Goal: Register for event/course: Register for event/course

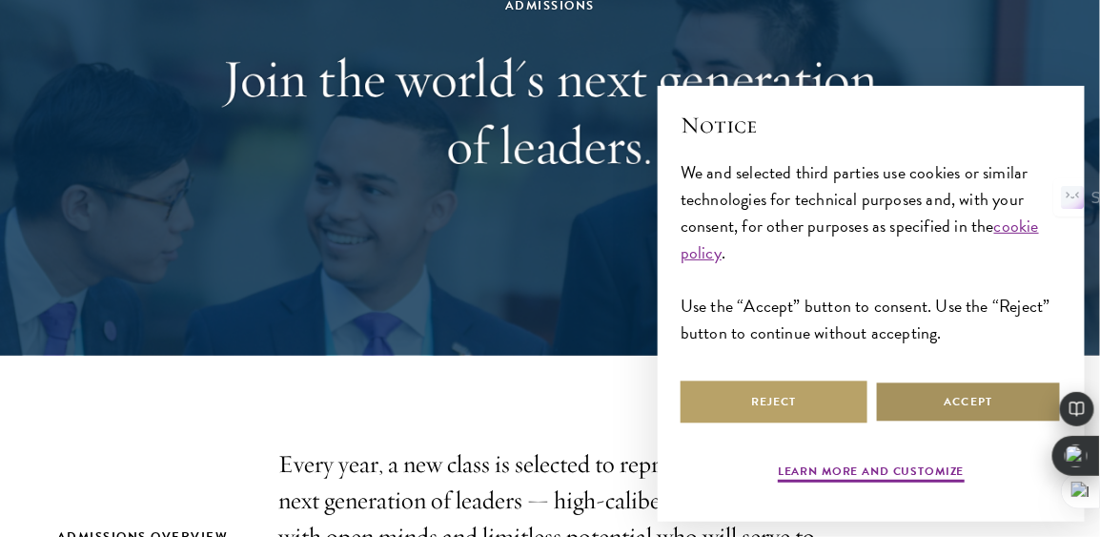
click at [1000, 404] on button "Accept" at bounding box center [968, 401] width 187 height 43
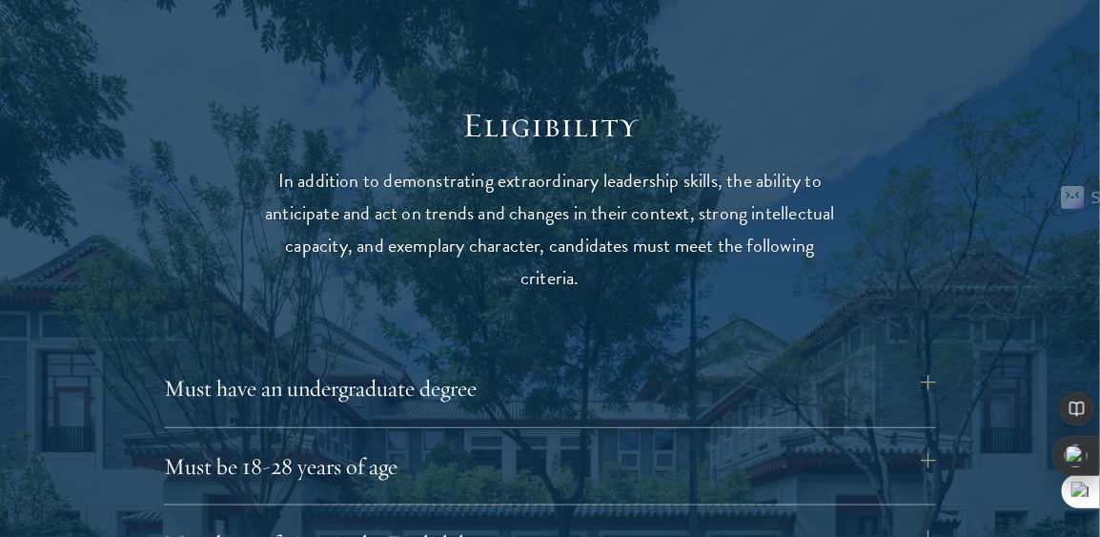
scroll to position [2346, 0]
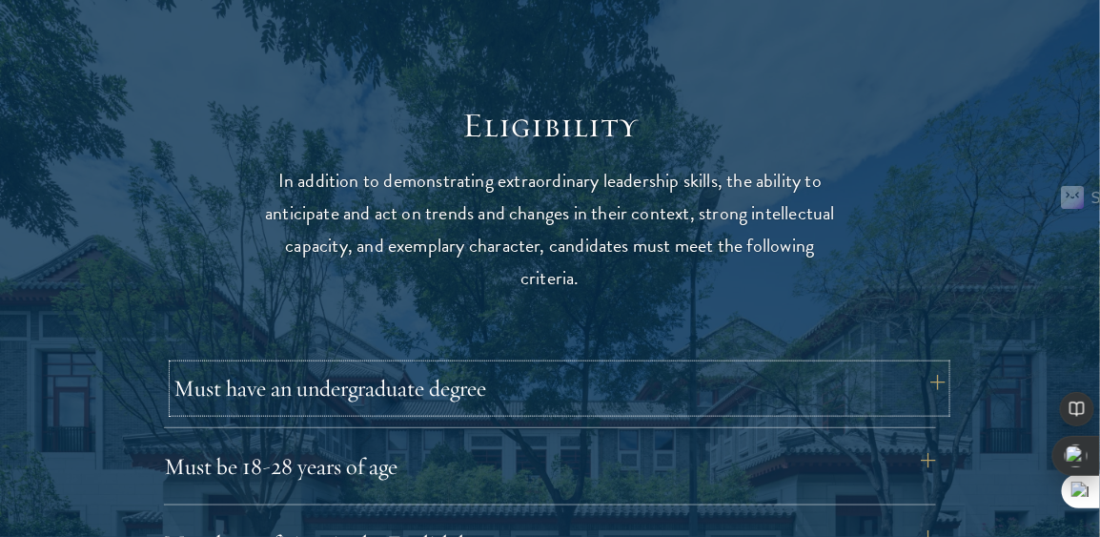
click at [559, 404] on button "Must have an undergraduate degree" at bounding box center [560, 388] width 772 height 46
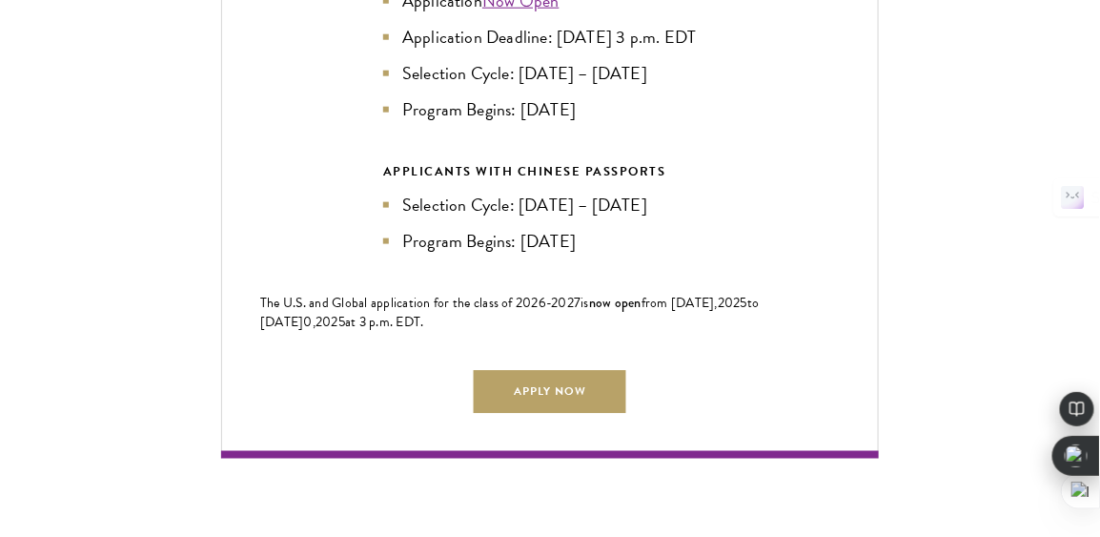
scroll to position [4601, 0]
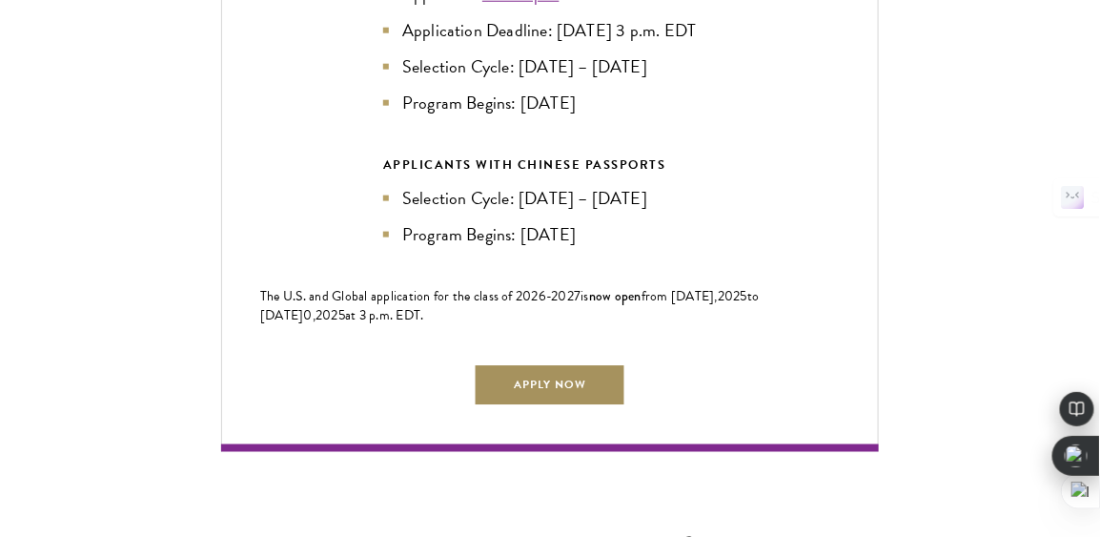
click at [547, 406] on link "Apply Now" at bounding box center [550, 384] width 153 height 43
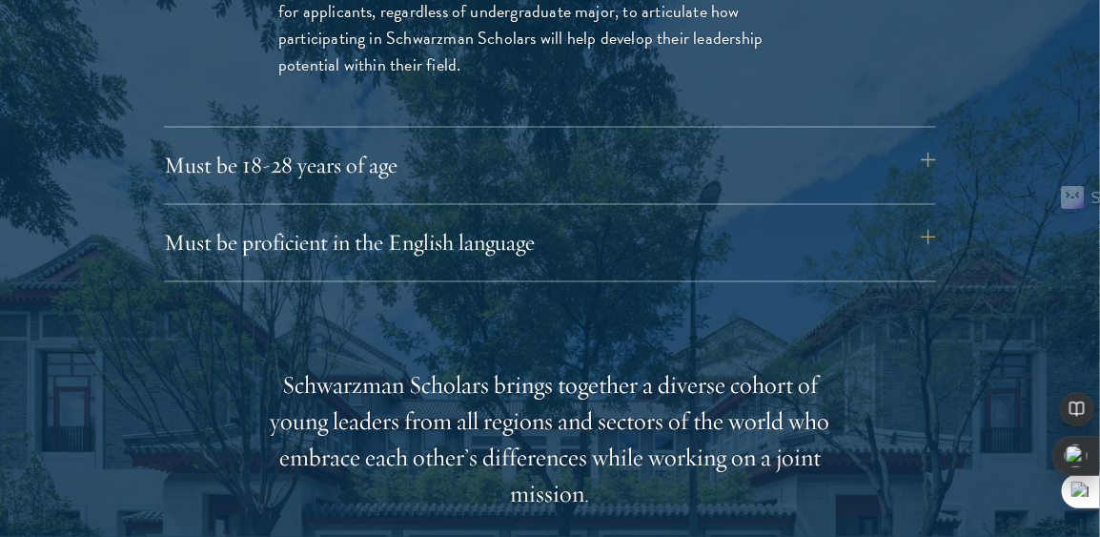
scroll to position [2913, 0]
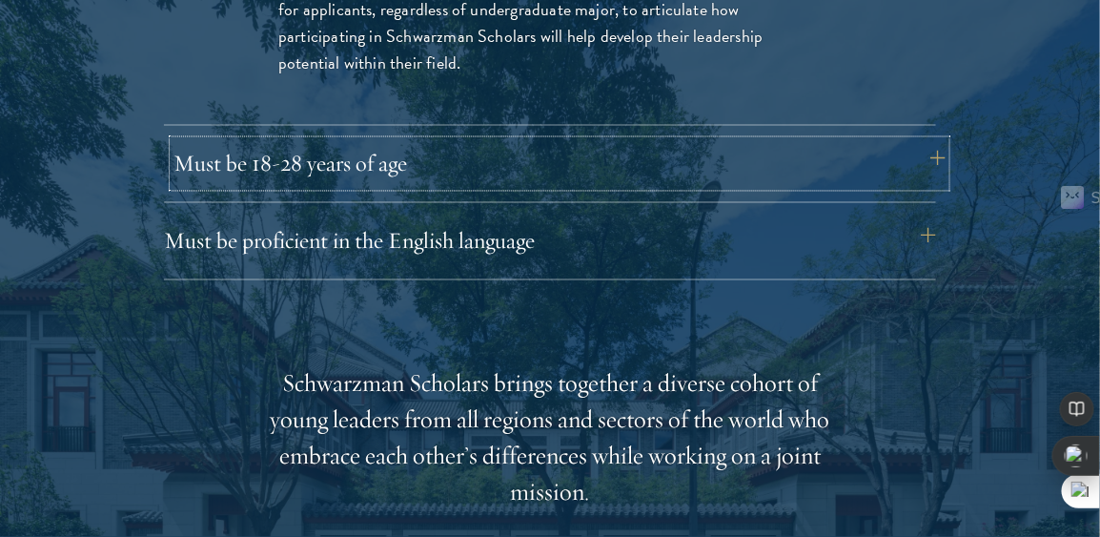
click at [543, 163] on button "Must be 18-28 years of age" at bounding box center [560, 164] width 772 height 46
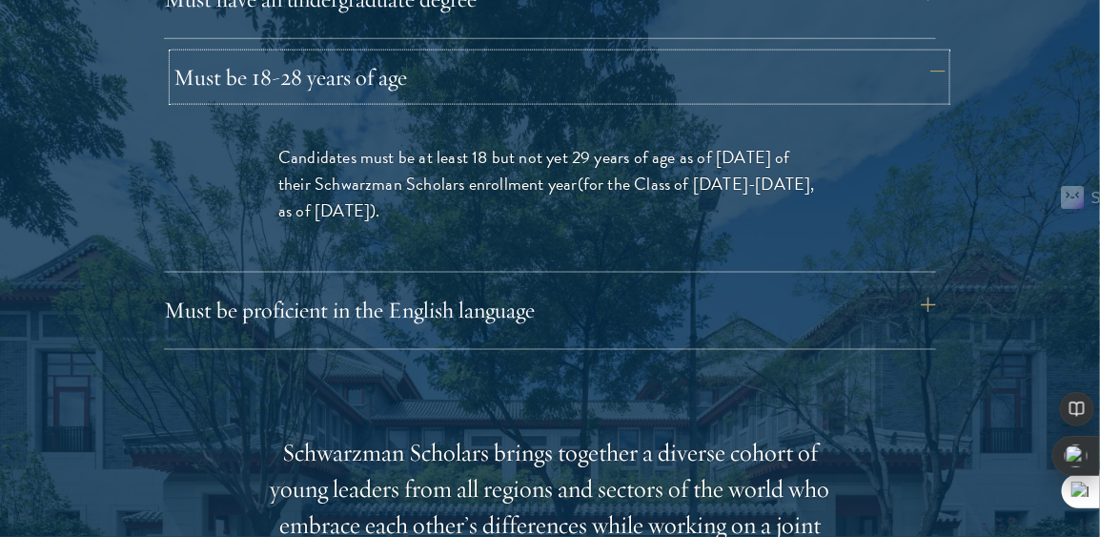
scroll to position [2736, 0]
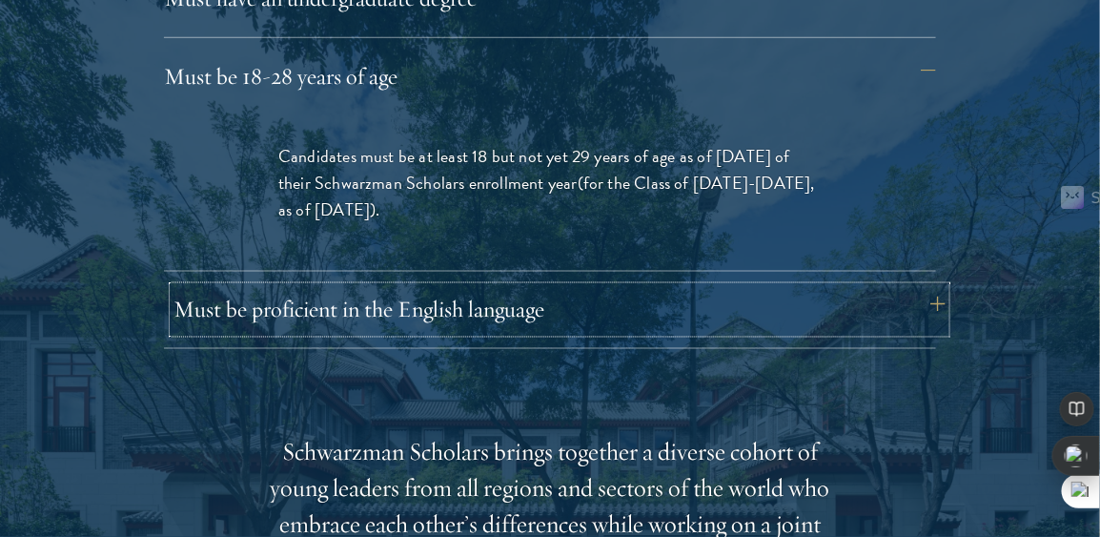
click at [652, 288] on button "Must be proficient in the English language" at bounding box center [560, 310] width 772 height 46
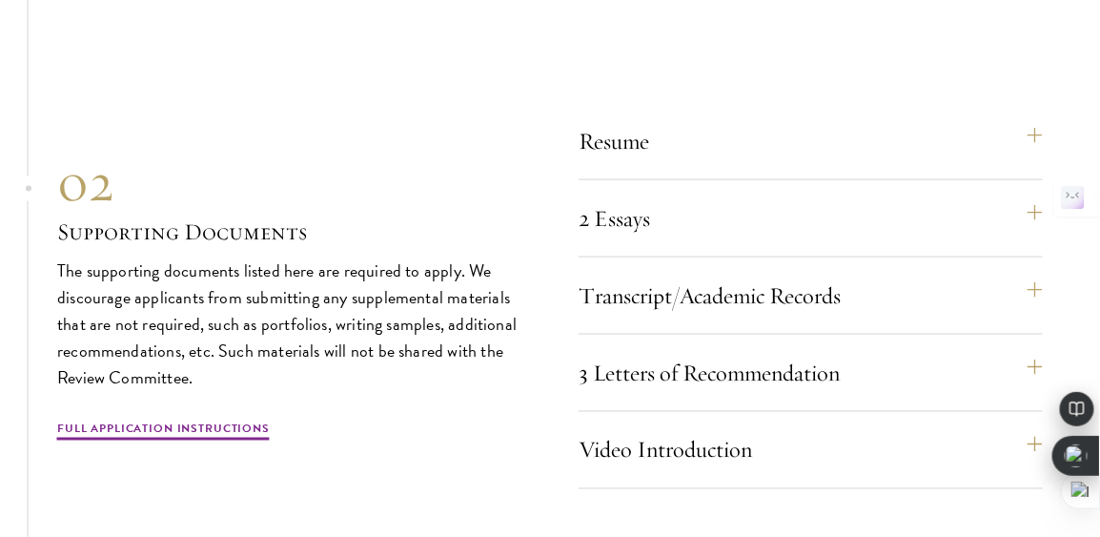
scroll to position [6681, 0]
click at [706, 153] on button "Resume" at bounding box center [820, 140] width 464 height 46
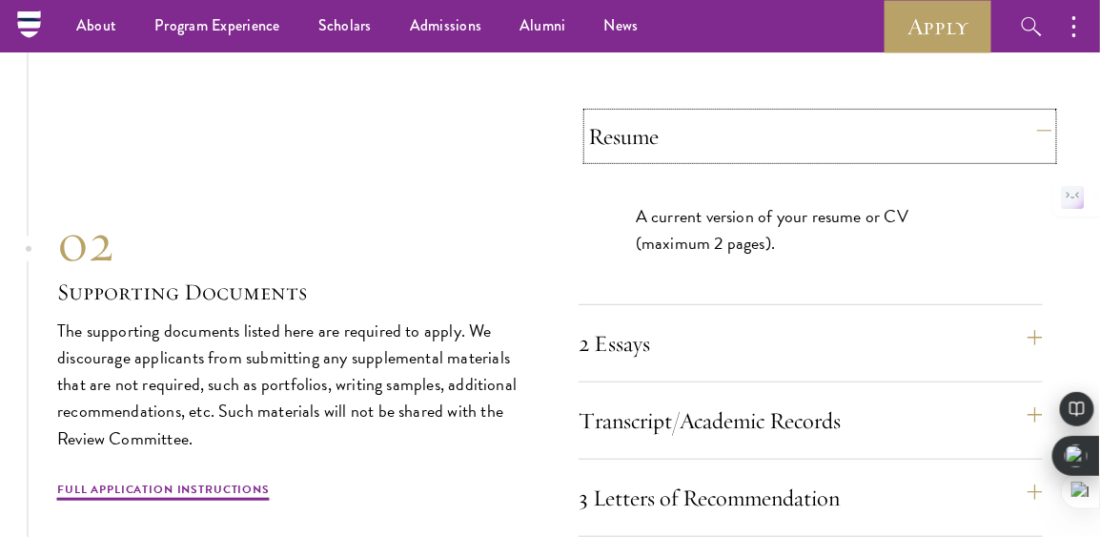
scroll to position [6212, 0]
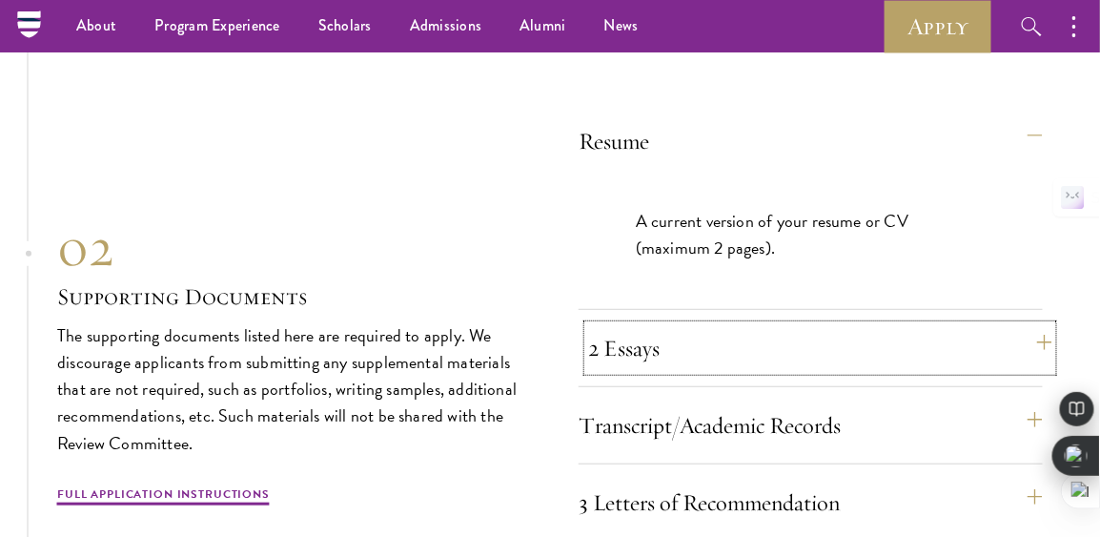
click at [726, 360] on button "2 Essays" at bounding box center [820, 348] width 464 height 46
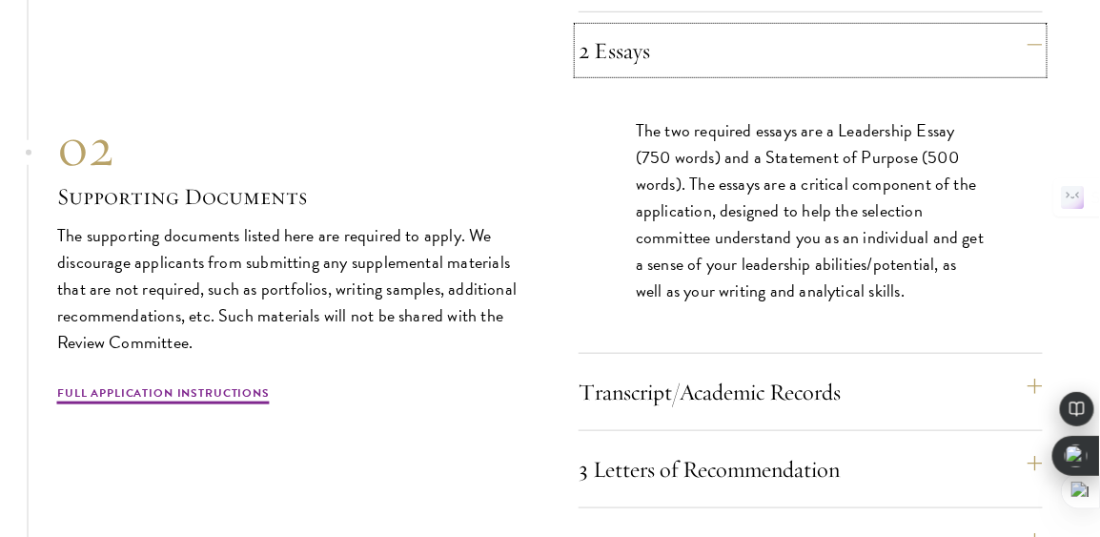
scroll to position [6384, 0]
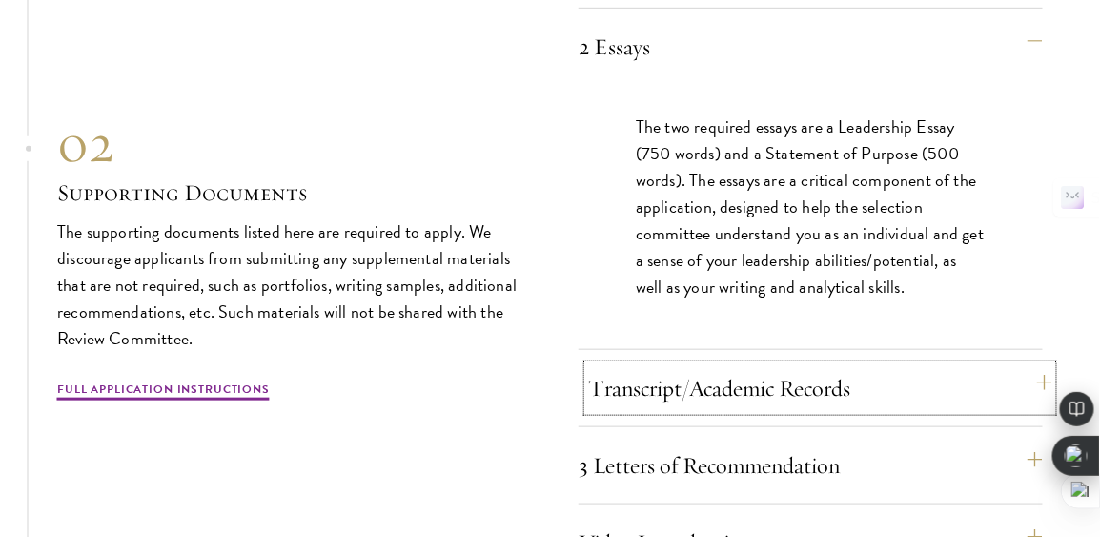
click at [821, 411] on button "Transcript/Academic Records" at bounding box center [820, 388] width 464 height 46
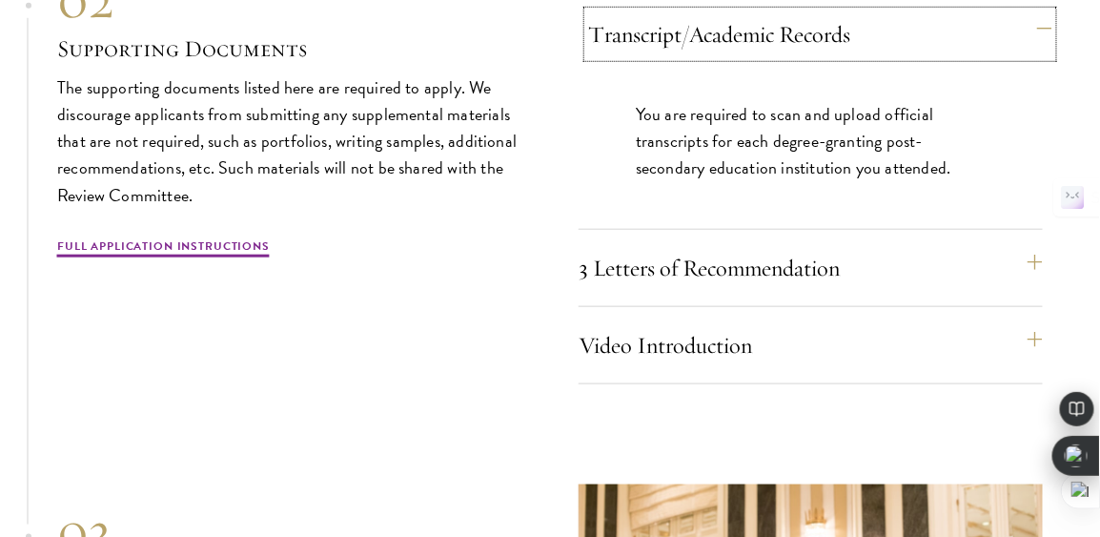
scroll to position [6478, 0]
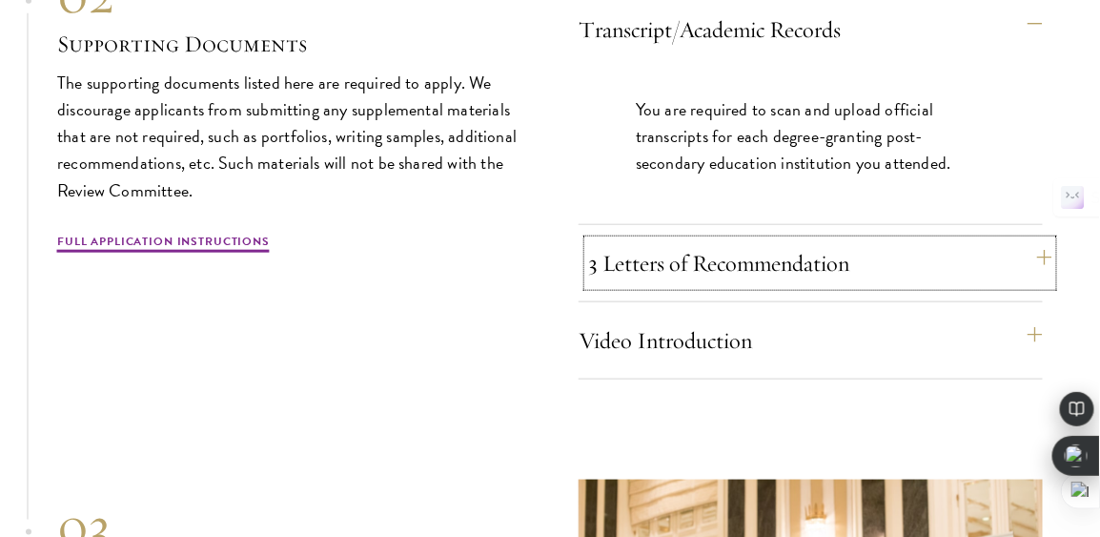
click at [743, 286] on button "3 Letters of Recommendation" at bounding box center [820, 263] width 464 height 46
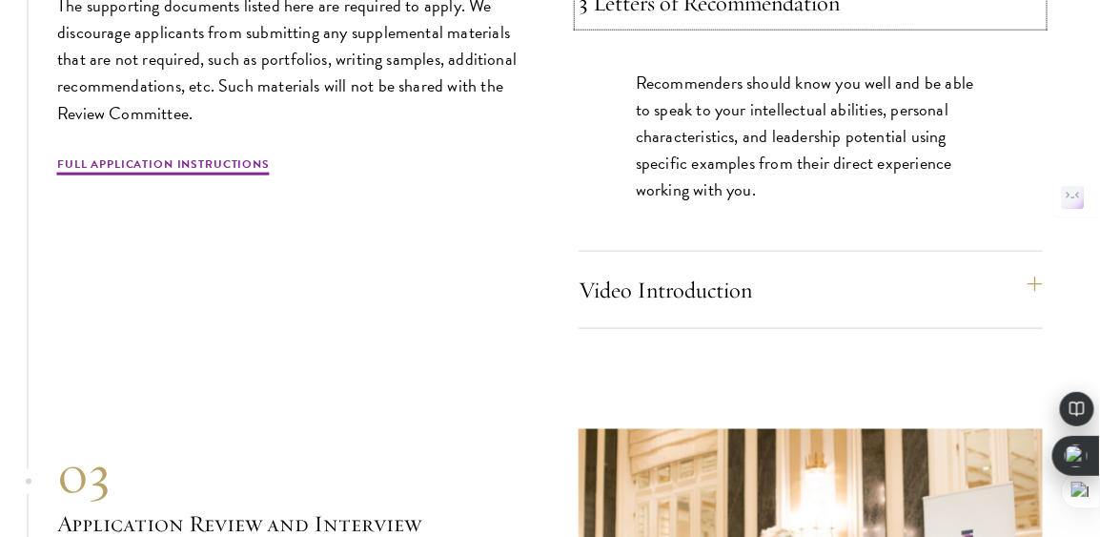
scroll to position [6585, 0]
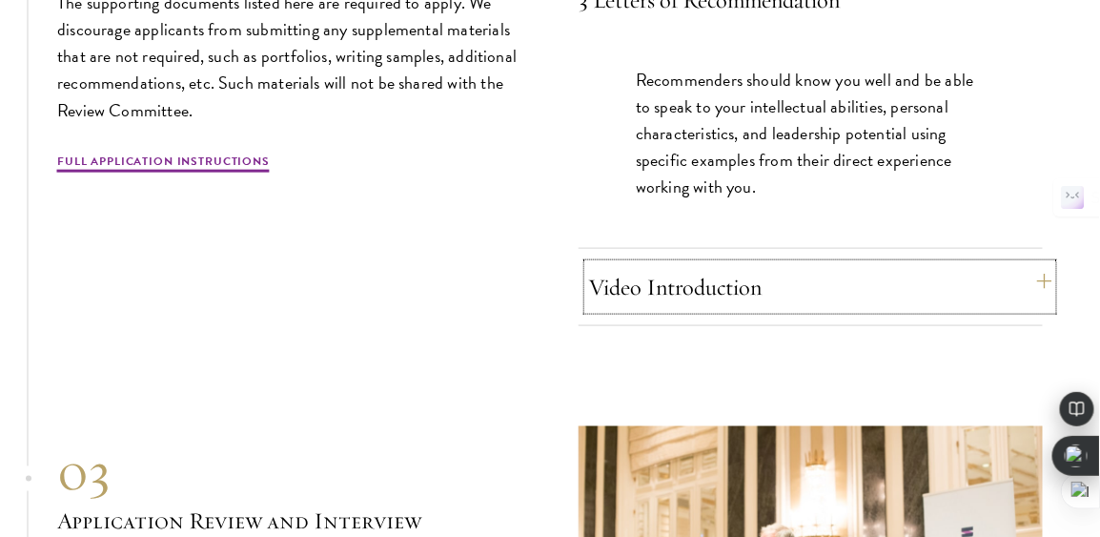
click at [755, 310] on button "Video Introduction" at bounding box center [820, 287] width 464 height 46
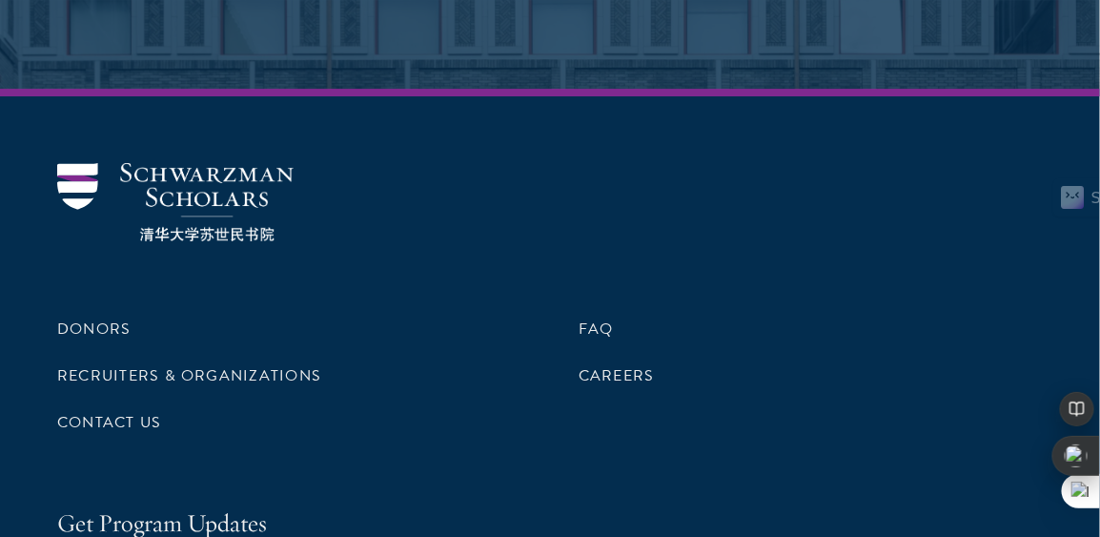
scroll to position [9922, 0]
